Goal: Find contact information: Find contact information

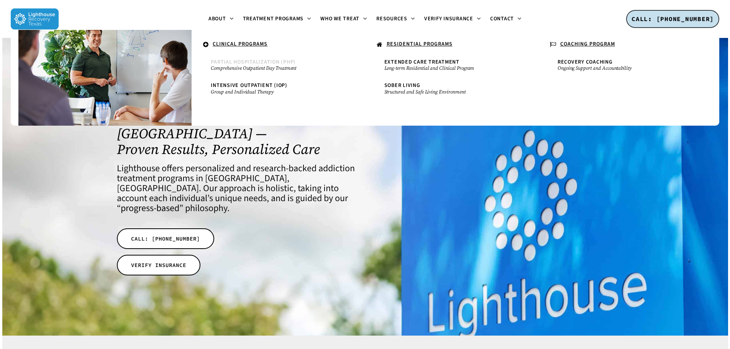
click at [254, 60] on span "Partial Hospitalization (PHP)" at bounding box center [253, 62] width 85 height 8
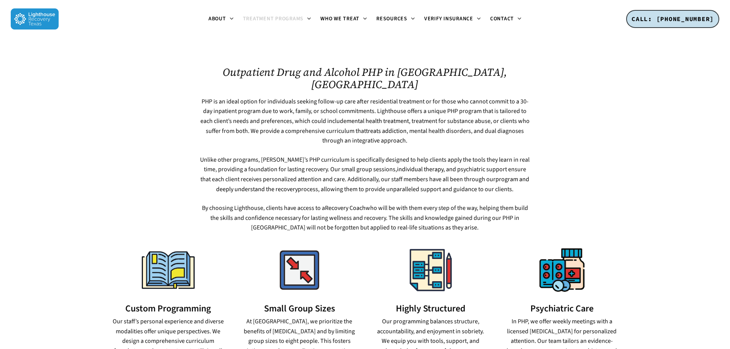
scroll to position [383, 0]
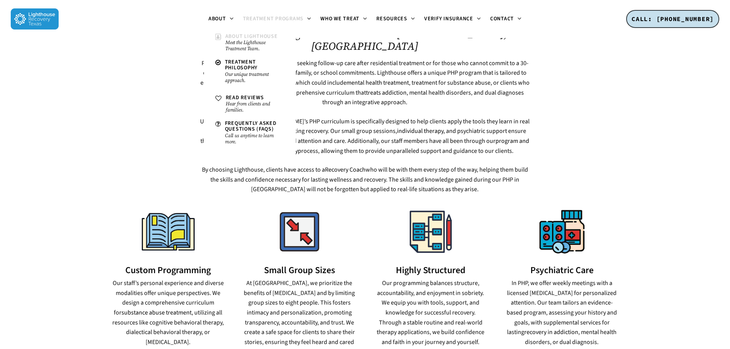
click at [253, 46] on small "Meet the Lighthouse Treatment Team." at bounding box center [254, 45] width 59 height 12
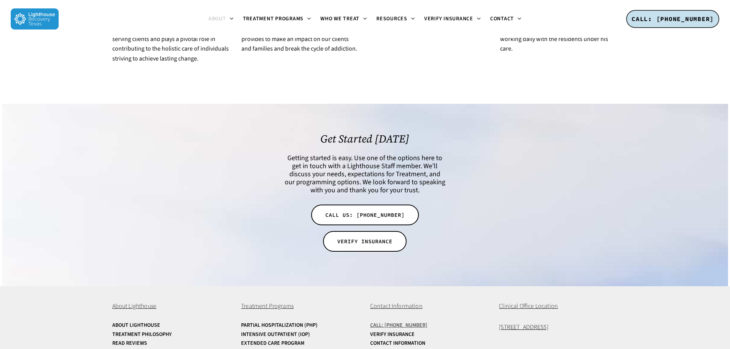
scroll to position [1535, 0]
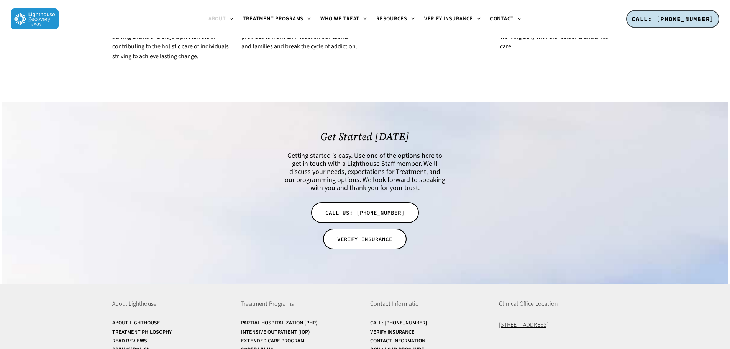
drag, startPoint x: 583, startPoint y: 288, endPoint x: 494, endPoint y: 288, distance: 88.5
click at [494, 288] on div "About Lighthouse About Lighthouse Treatment Philosophy Read Reviews Privacy Pol…" at bounding box center [365, 336] width 506 height 104
click at [516, 300] on span "Clinical Office Location" at bounding box center [528, 304] width 59 height 8
click at [524, 300] on span "Clinical Office Location" at bounding box center [528, 304] width 59 height 8
drag, startPoint x: 586, startPoint y: 286, endPoint x: 496, endPoint y: 289, distance: 90.1
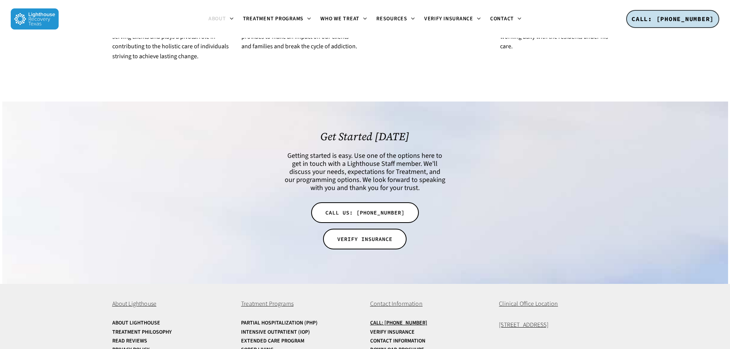
click at [496, 289] on div "About Lighthouse About Lighthouse Treatment Philosophy Read Reviews Privacy Pol…" at bounding box center [365, 336] width 506 height 104
copy span "[STREET_ADDRESS]"
click at [44, 20] on img at bounding box center [35, 18] width 48 height 21
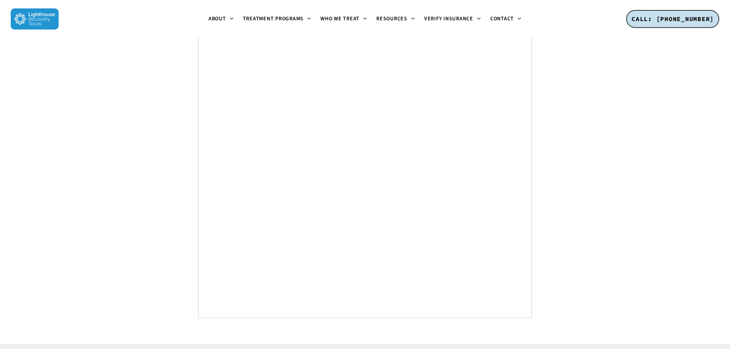
scroll to position [2897, 0]
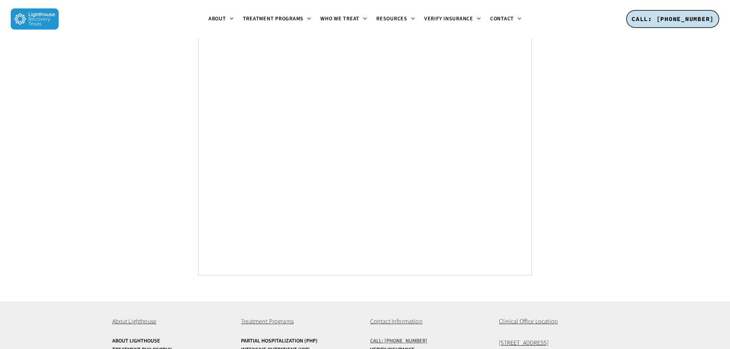
click at [383, 337] on u "Call: [PHONE_NUMBER]" at bounding box center [398, 341] width 57 height 8
drag, startPoint x: 393, startPoint y: 283, endPoint x: 384, endPoint y: 281, distance: 8.9
click at [384, 337] on u "Call: [PHONE_NUMBER]" at bounding box center [398, 341] width 57 height 8
click at [393, 347] on link "Verify Insurance" at bounding box center [429, 350] width 119 height 6
